Goal: Check status: Check status

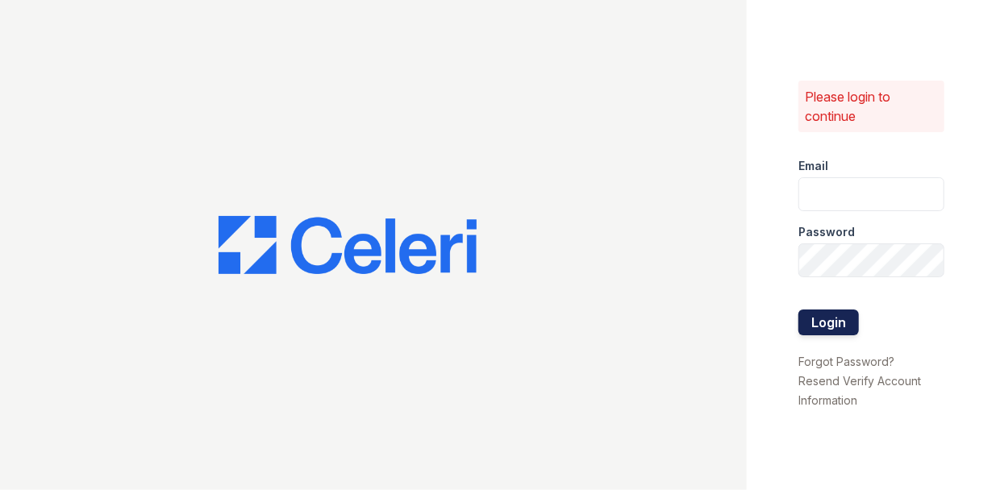
type input "michele.andrews@trinity-pm.com"
click at [826, 320] on button "Login" at bounding box center [828, 323] width 60 height 26
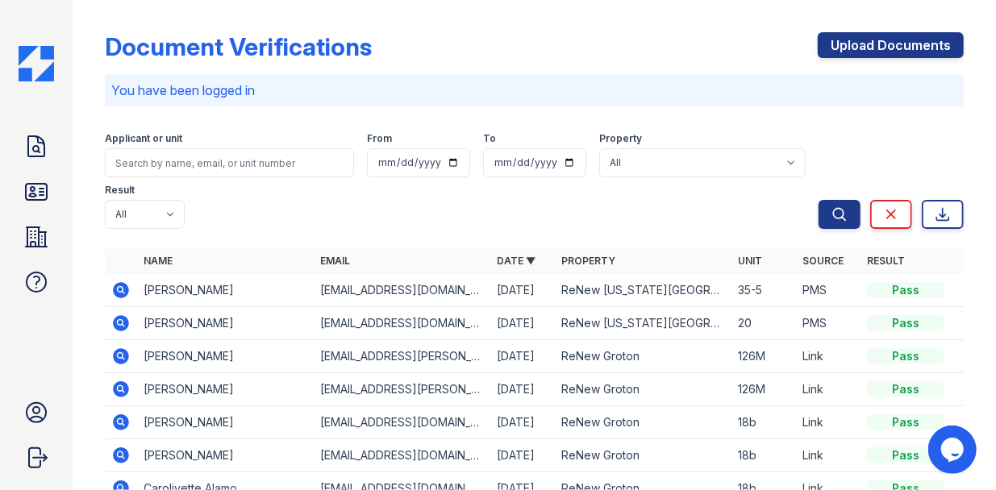
click at [155, 291] on td "Cashawn Nance" at bounding box center [225, 290] width 177 height 33
click at [123, 288] on icon at bounding box center [120, 290] width 19 height 19
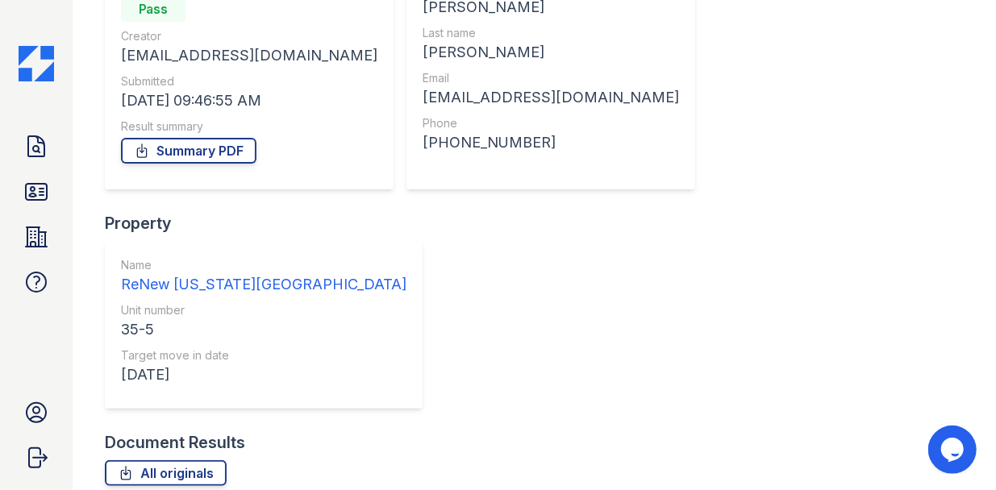
scroll to position [189, 0]
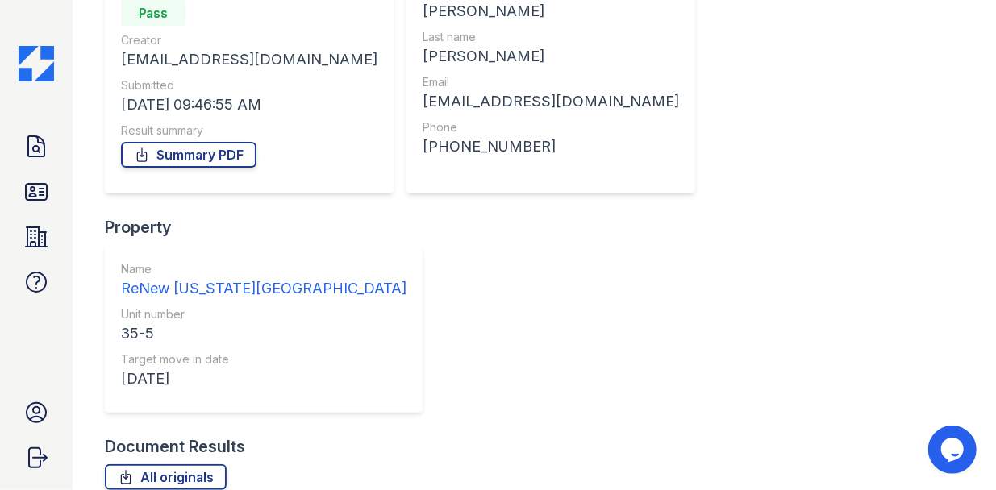
scroll to position [189, 0]
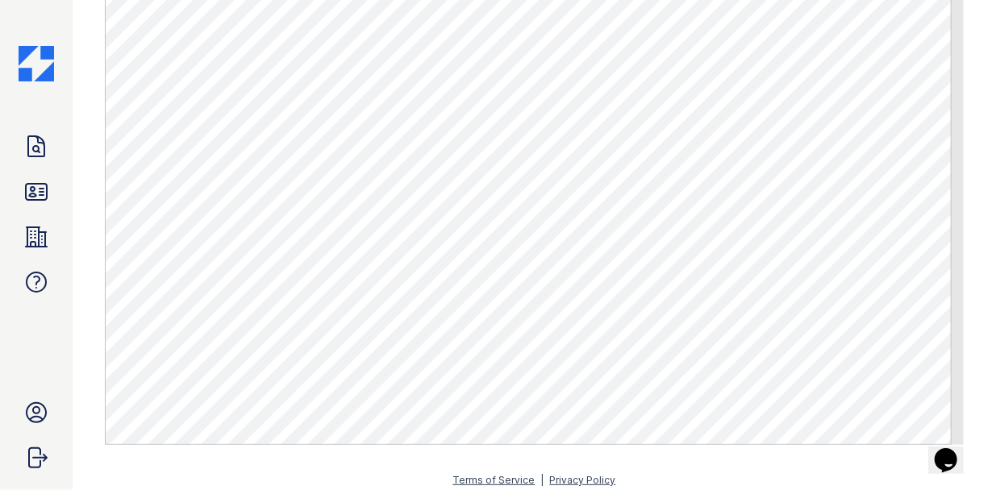
scroll to position [795, 0]
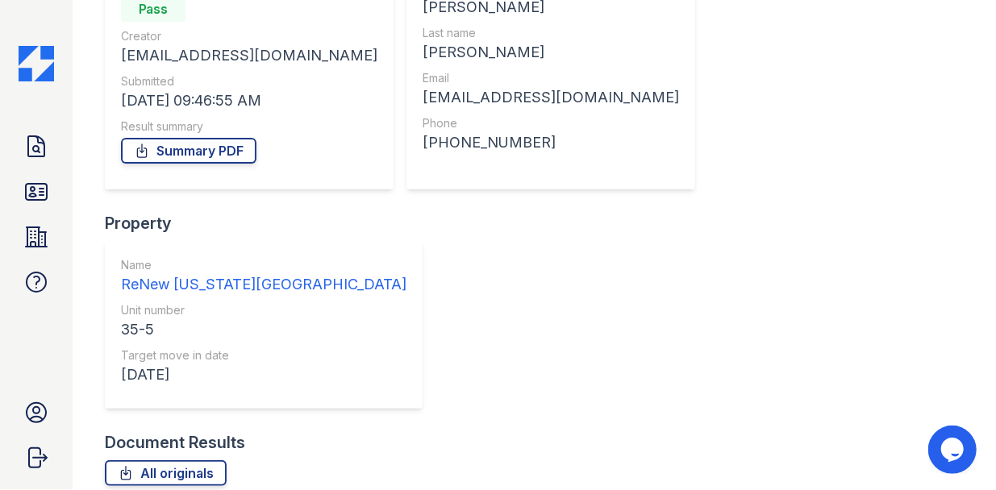
scroll to position [189, 0]
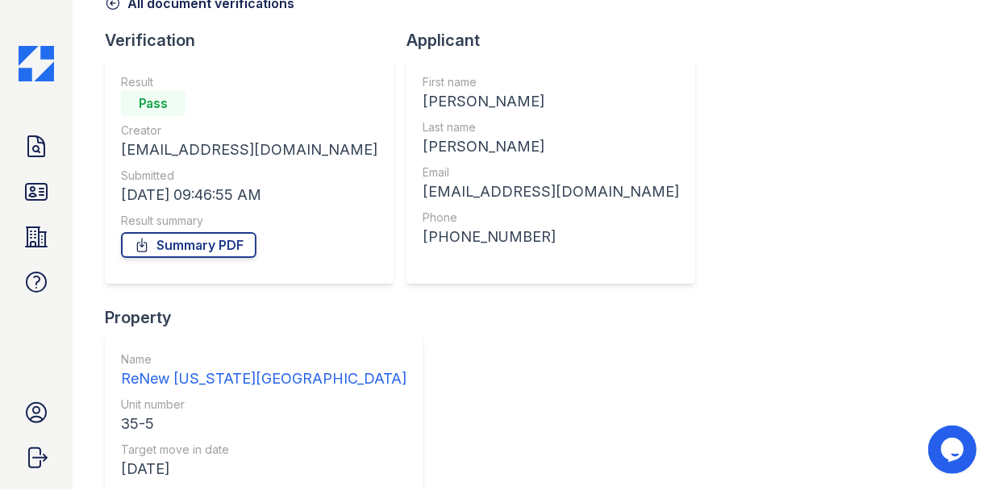
scroll to position [189, 0]
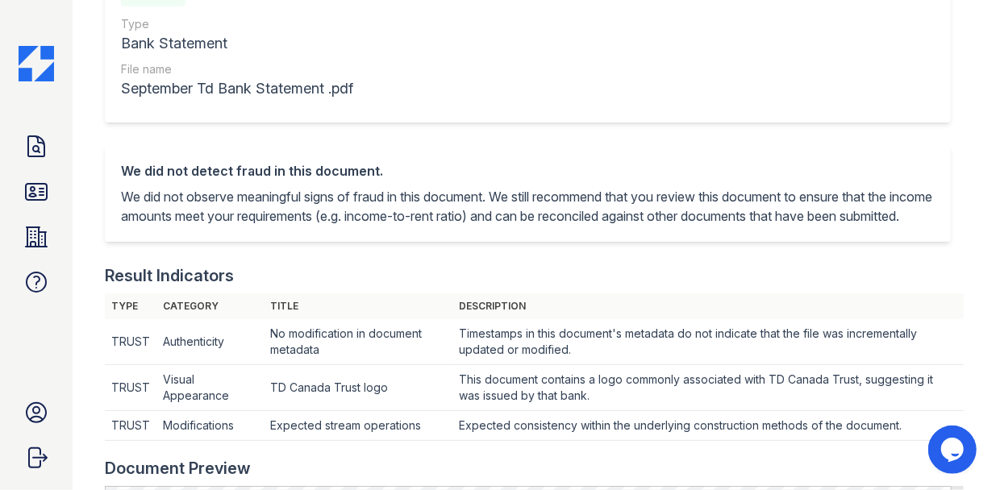
scroll to position [161, 0]
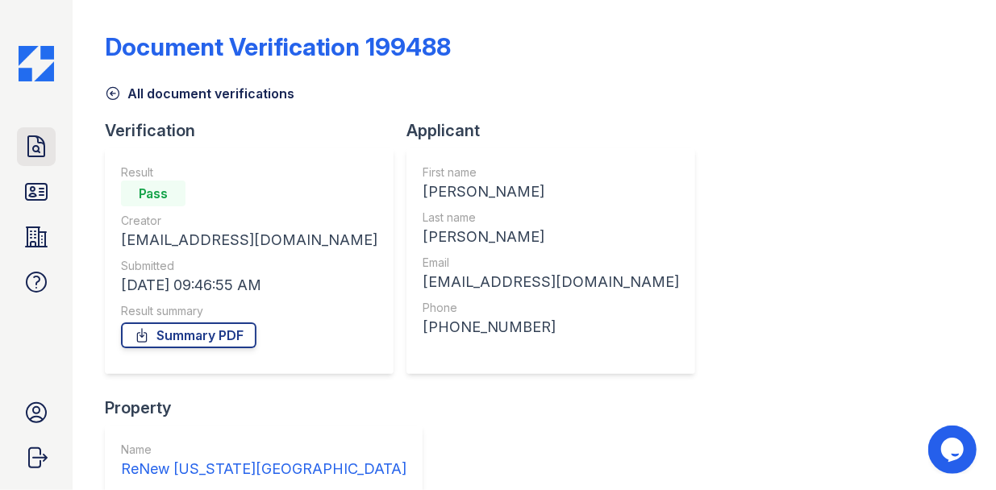
click at [36, 148] on icon at bounding box center [36, 147] width 26 height 26
